Goal: Transaction & Acquisition: Purchase product/service

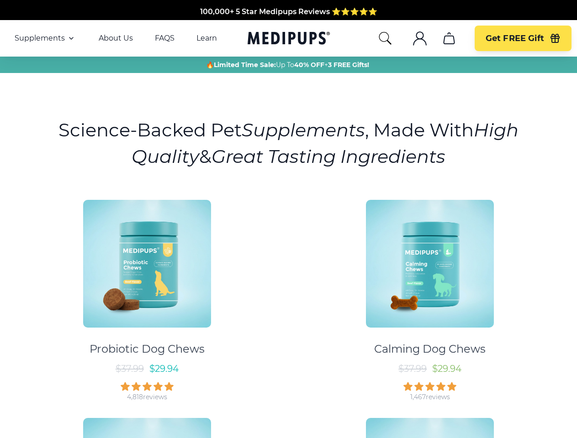
click at [288, 219] on div "Probiotic Dog Chews $ 37.99 $ 29.94 4,818 reviews Calming Dog Chews $ 37.99 $ 2…" at bounding box center [288, 406] width 566 height 428
click at [45, 38] on span "Supplements" at bounding box center [40, 38] width 50 height 9
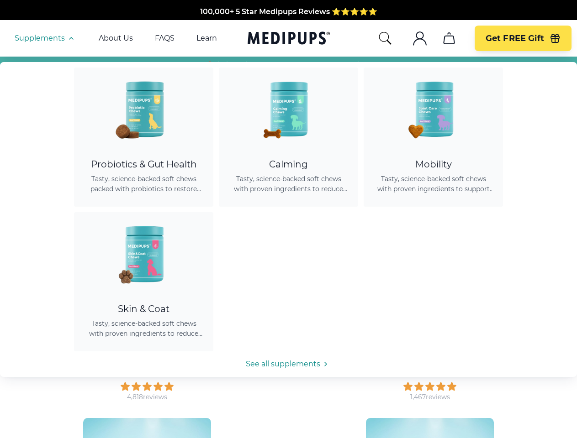
click at [70, 38] on icon "button" at bounding box center [71, 38] width 11 height 11
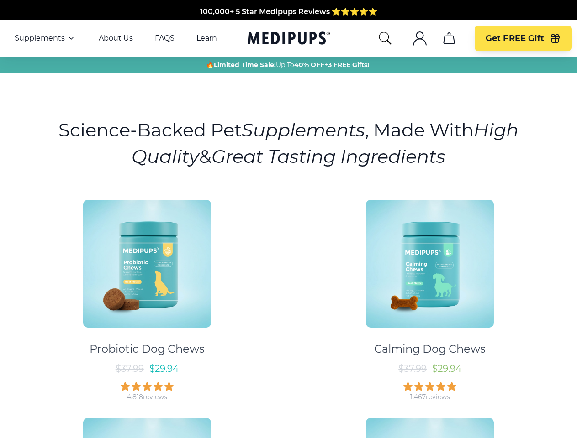
click at [385, 38] on icon "search" at bounding box center [385, 38] width 15 height 15
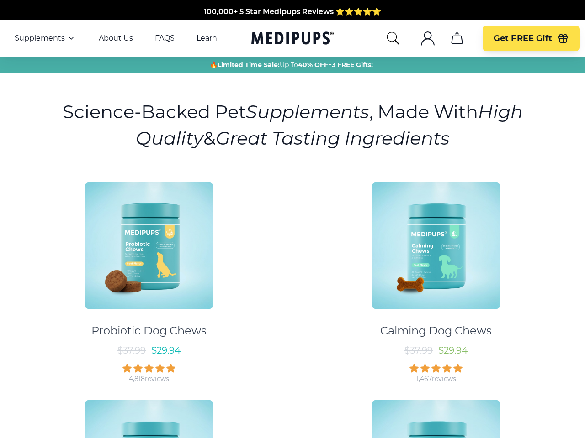
click at [420, 38] on icon ".cls-1{fill:none;stroke:currentColor;stroke-miterlimit:10;stroke-width:1.5px;}" at bounding box center [427, 38] width 15 height 15
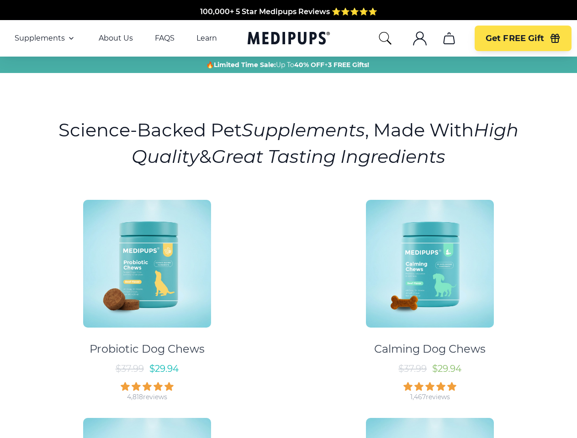
click at [449, 38] on icon "cart" at bounding box center [449, 38] width 15 height 15
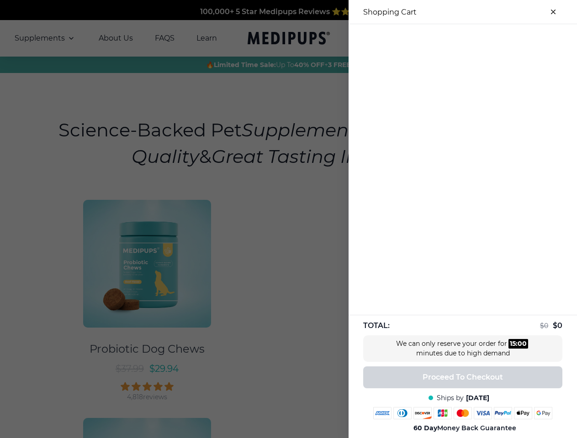
click at [449, 38] on div at bounding box center [288, 219] width 577 height 438
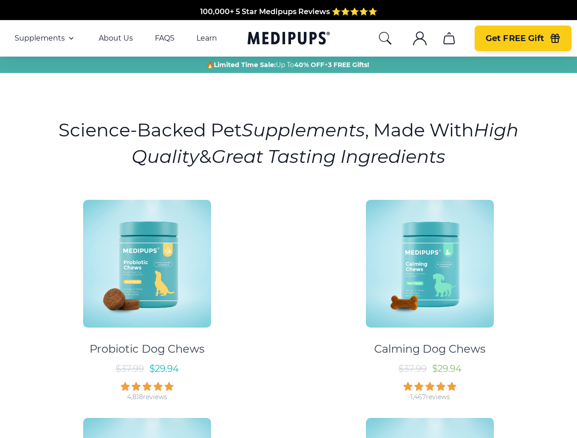
click at [523, 38] on span "Get FREE Gift" at bounding box center [515, 38] width 58 height 11
